Goal: Task Accomplishment & Management: Manage account settings

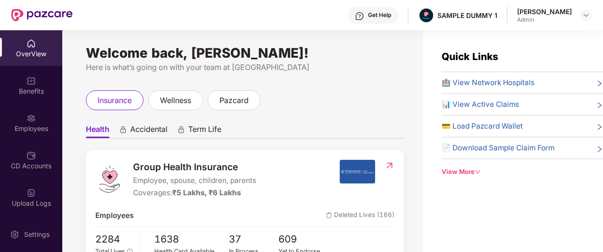
click at [375, 19] on div "Get Help" at bounding box center [373, 15] width 50 height 17
click at [246, 127] on ul "Health Accidental Term Life" at bounding box center [245, 128] width 318 height 19
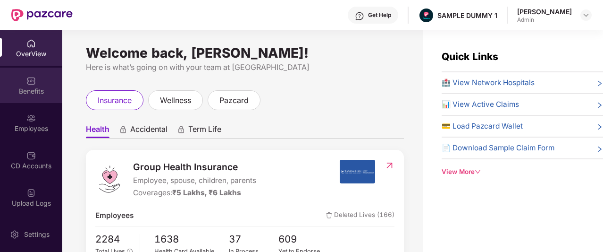
click at [7, 81] on div "Benefits" at bounding box center [31, 84] width 62 height 35
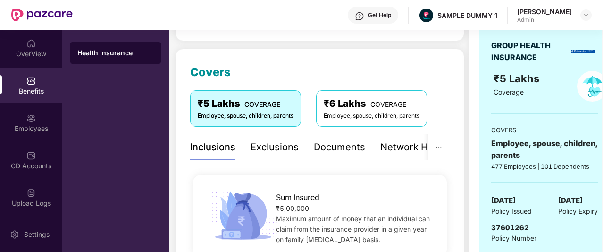
scroll to position [101, 0]
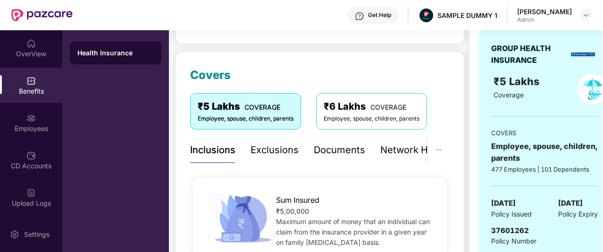
click at [277, 153] on div "Exclusions" at bounding box center [275, 150] width 48 height 15
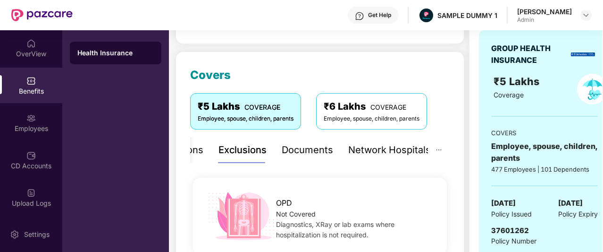
click at [327, 147] on div "Documents" at bounding box center [307, 150] width 51 height 15
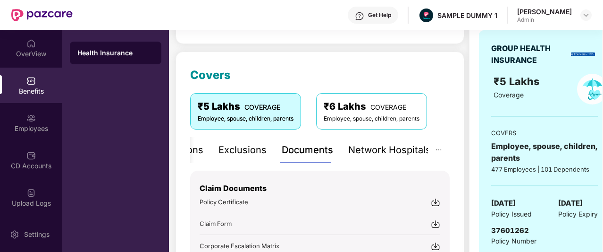
scroll to position [181, 0]
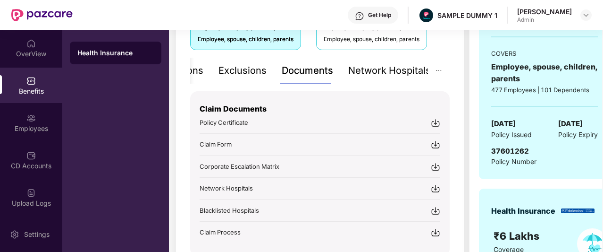
click at [348, 76] on div "Network Hospitals" at bounding box center [389, 70] width 83 height 15
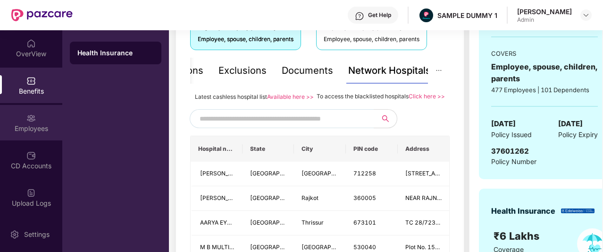
click at [45, 117] on div "Employees" at bounding box center [31, 122] width 62 height 35
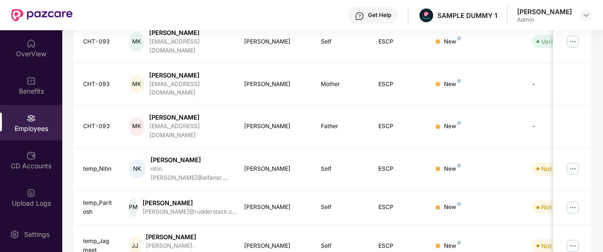
scroll to position [0, 0]
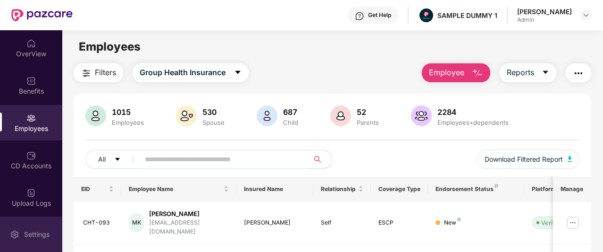
click at [35, 226] on div "Settings" at bounding box center [36, 233] width 31 height 9
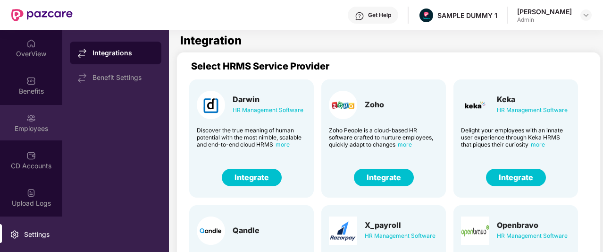
click at [21, 120] on div "Employees" at bounding box center [31, 122] width 62 height 35
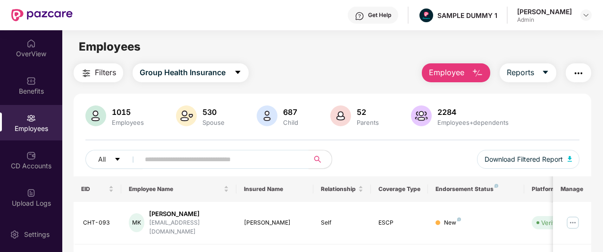
click at [456, 73] on span "Employee" at bounding box center [446, 73] width 35 height 12
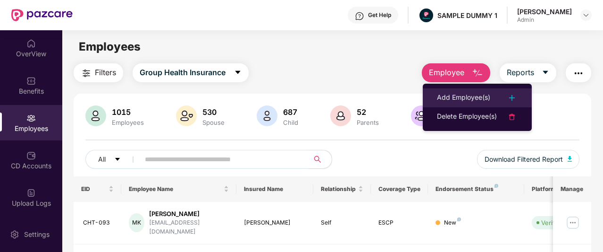
click at [464, 94] on div "Add Employee(s)" at bounding box center [463, 97] width 53 height 11
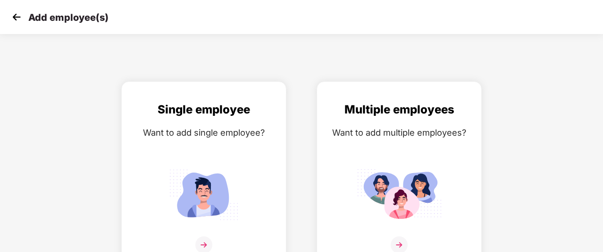
scroll to position [15, 0]
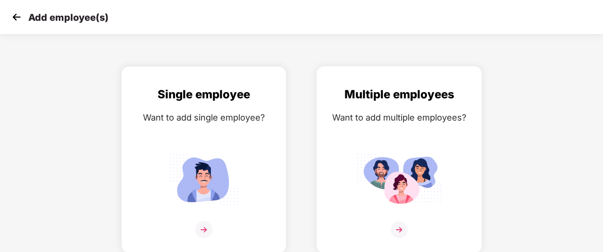
click at [398, 228] on img at bounding box center [399, 229] width 17 height 17
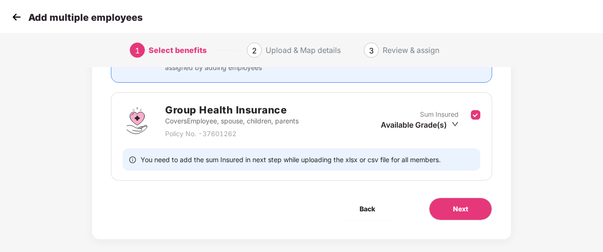
scroll to position [120, 0]
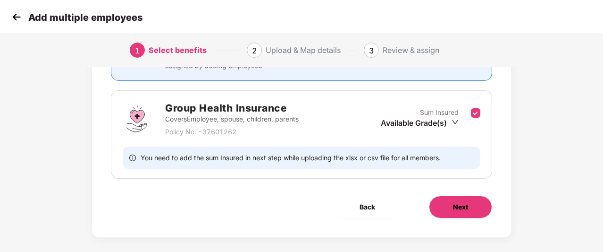
click at [460, 211] on button "Next" at bounding box center [460, 206] width 63 height 23
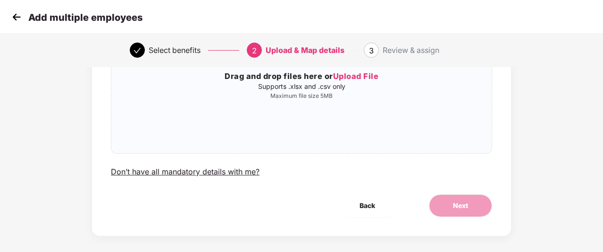
scroll to position [0, 0]
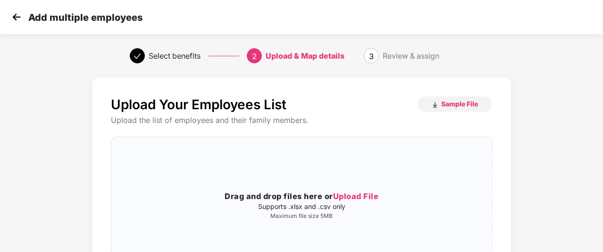
click at [14, 20] on img at bounding box center [16, 17] width 14 height 14
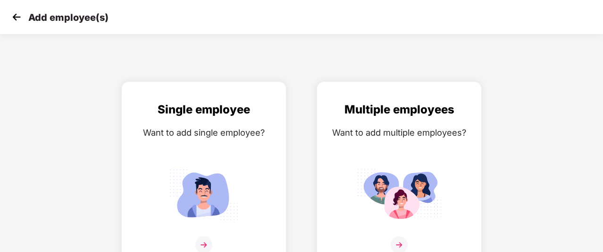
scroll to position [15, 0]
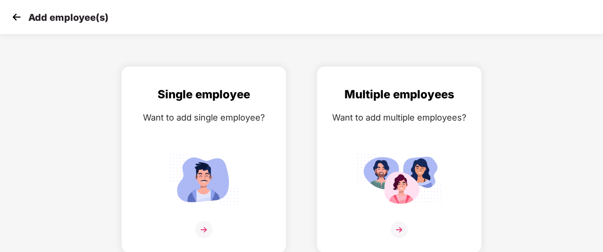
click at [14, 20] on img at bounding box center [16, 17] width 14 height 14
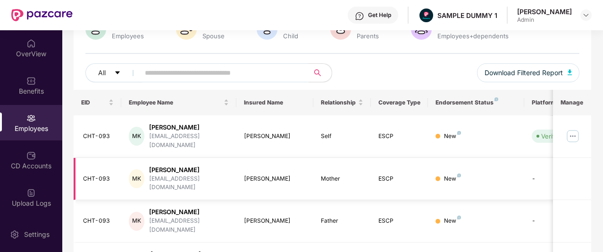
scroll to position [101, 0]
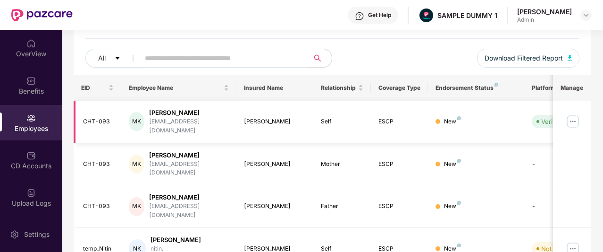
click at [574, 114] on img at bounding box center [572, 121] width 15 height 15
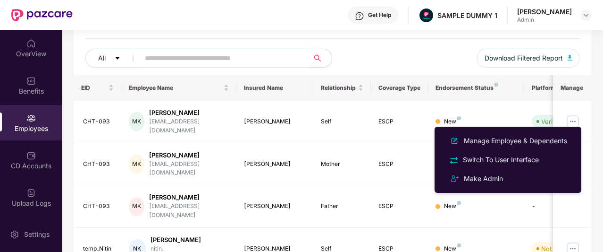
scroll to position [0, 0]
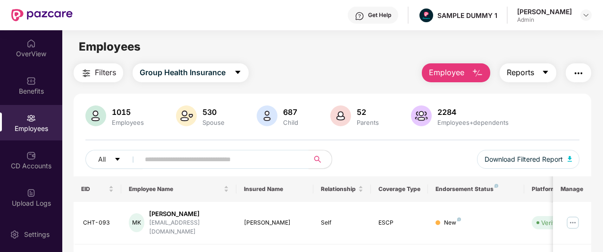
click at [530, 68] on span "Reports" at bounding box center [520, 73] width 27 height 12
click at [377, 64] on div "Filters Group Health Insurance Employee Reports" at bounding box center [333, 72] width 518 height 19
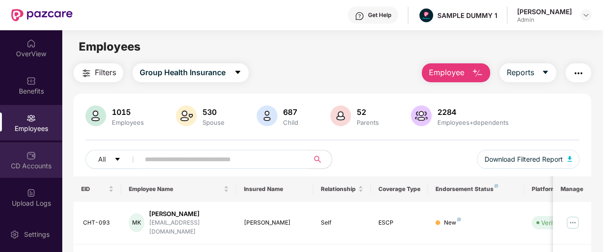
click at [40, 163] on div "CD Accounts" at bounding box center [31, 165] width 62 height 9
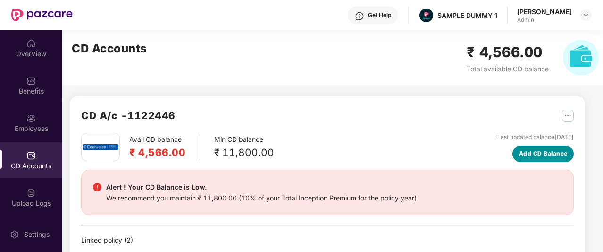
click at [525, 158] on span "Add CD Balance" at bounding box center [543, 153] width 49 height 9
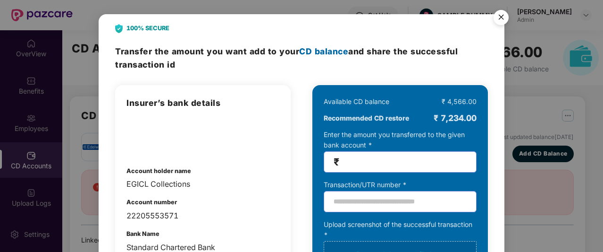
click at [498, 24] on img "Close" at bounding box center [501, 19] width 26 height 26
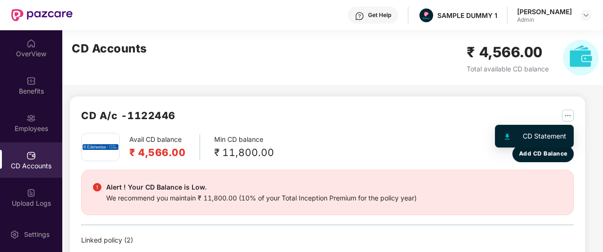
click at [568, 114] on img "button" at bounding box center [568, 115] width 12 height 12
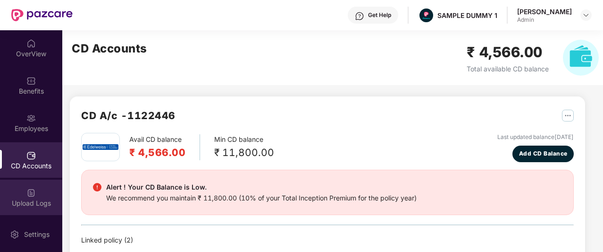
click at [14, 201] on div "Upload Logs" at bounding box center [31, 202] width 62 height 9
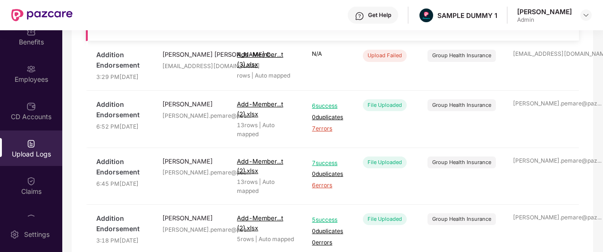
scroll to position [143, 0]
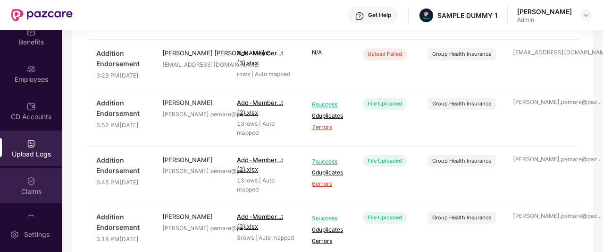
click at [50, 195] on div "Claims" at bounding box center [31, 190] width 62 height 9
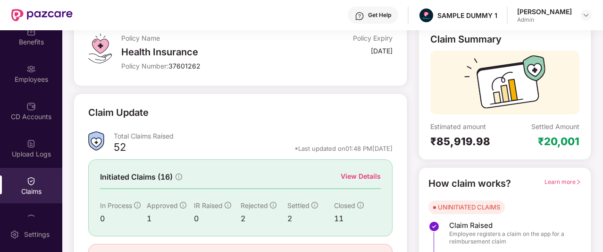
scroll to position [117, 0]
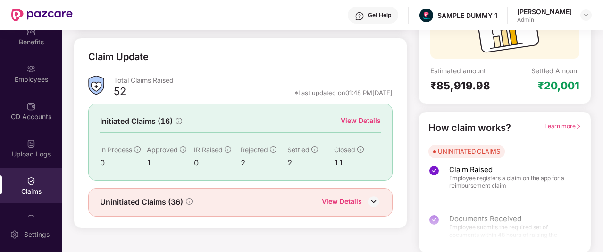
click at [351, 123] on div "View Details" at bounding box center [361, 120] width 40 height 10
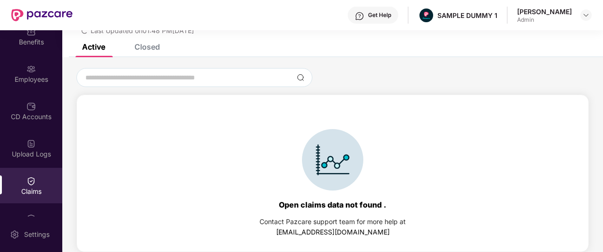
scroll to position [41, 0]
click at [159, 50] on div "Closed" at bounding box center [146, 46] width 25 height 9
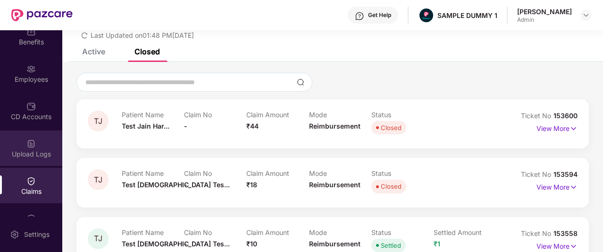
scroll to position [81, 0]
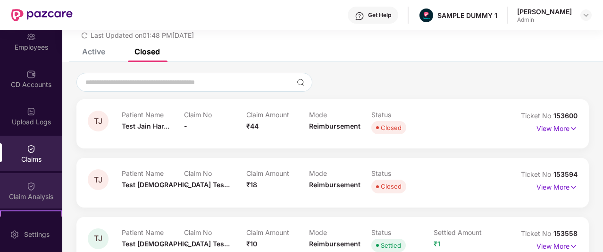
click at [25, 178] on div "Claim Analysis" at bounding box center [31, 190] width 62 height 35
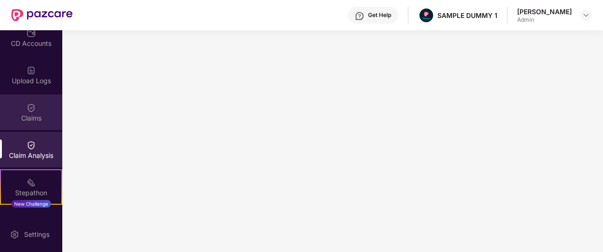
scroll to position [164, 0]
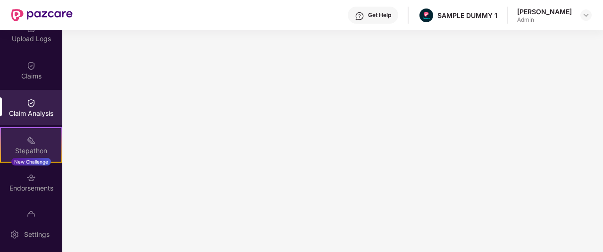
click at [27, 146] on div "Stepathon" at bounding box center [31, 150] width 60 height 9
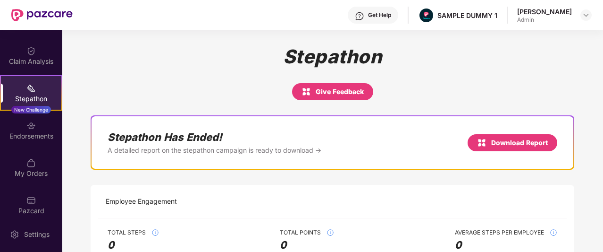
scroll to position [222, 0]
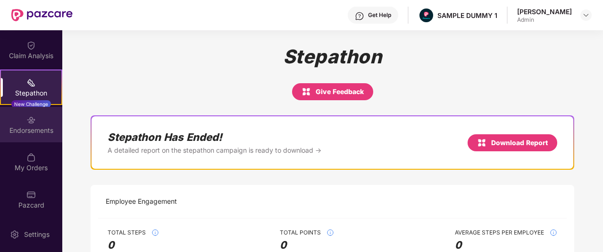
click at [42, 133] on div "Endorsements" at bounding box center [31, 130] width 62 height 9
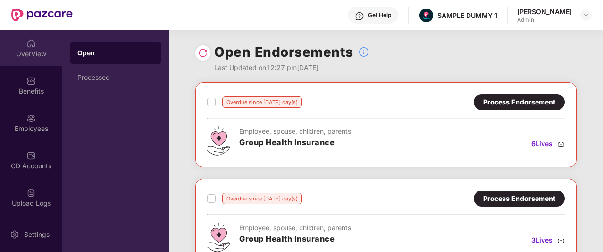
click at [24, 60] on div "OverView" at bounding box center [31, 47] width 62 height 35
